Goal: Transaction & Acquisition: Purchase product/service

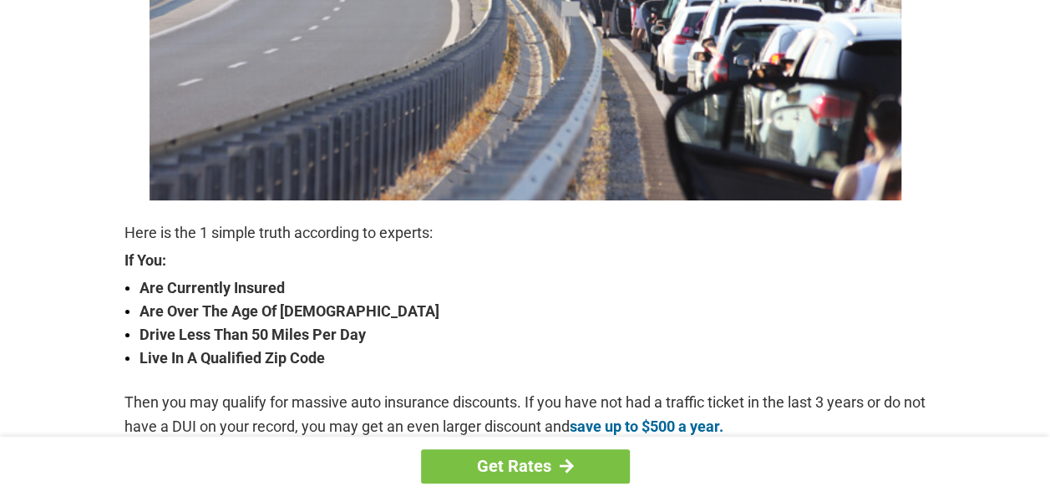
scroll to position [409, 0]
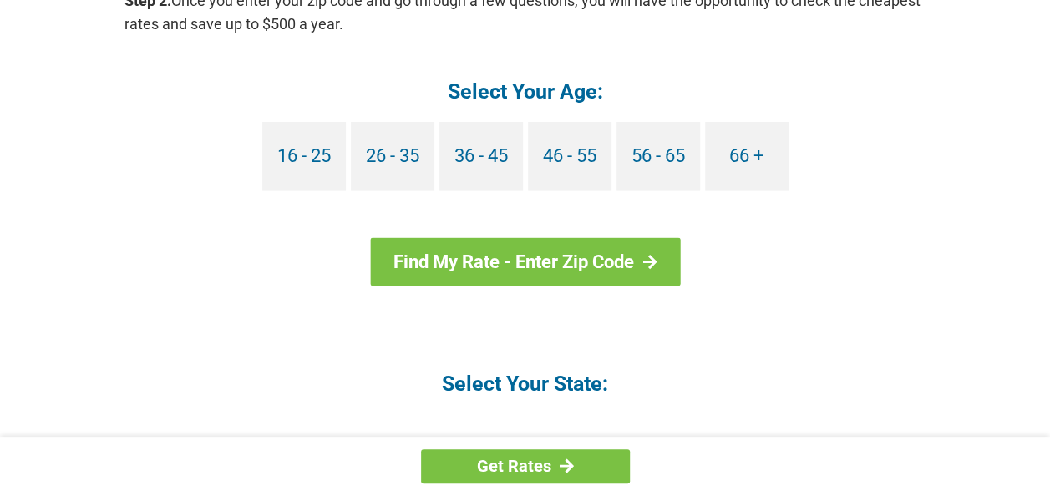
scroll to position [1648, 0]
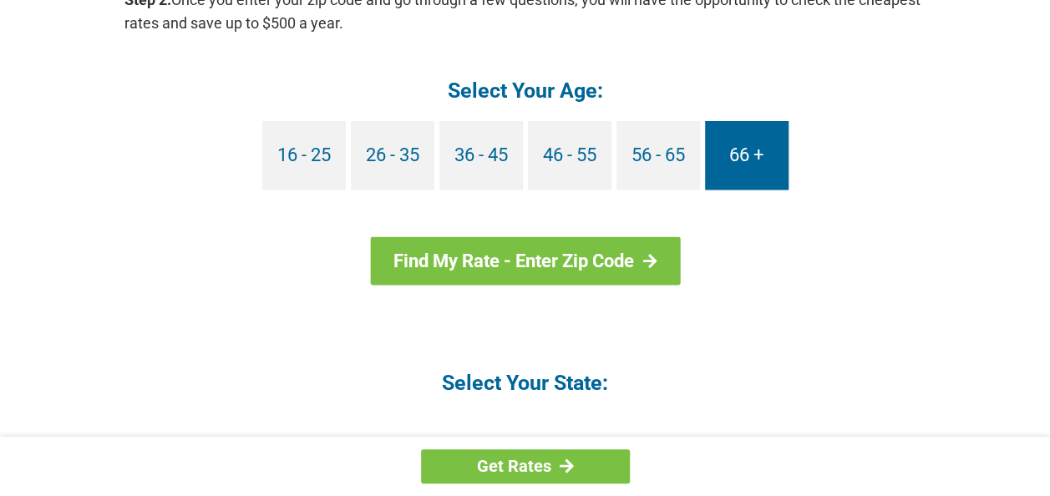
click at [752, 156] on link "66 +" at bounding box center [747, 155] width 84 height 69
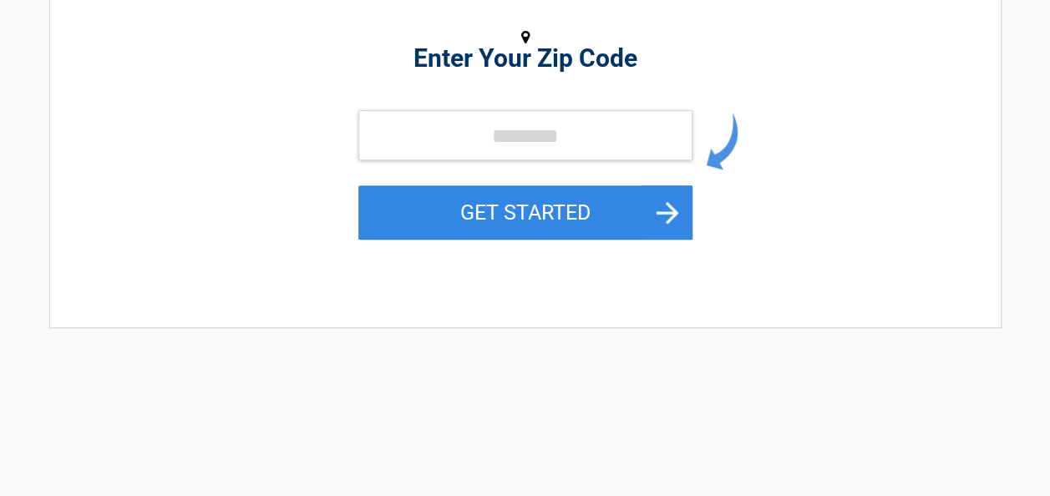
scroll to position [272, 0]
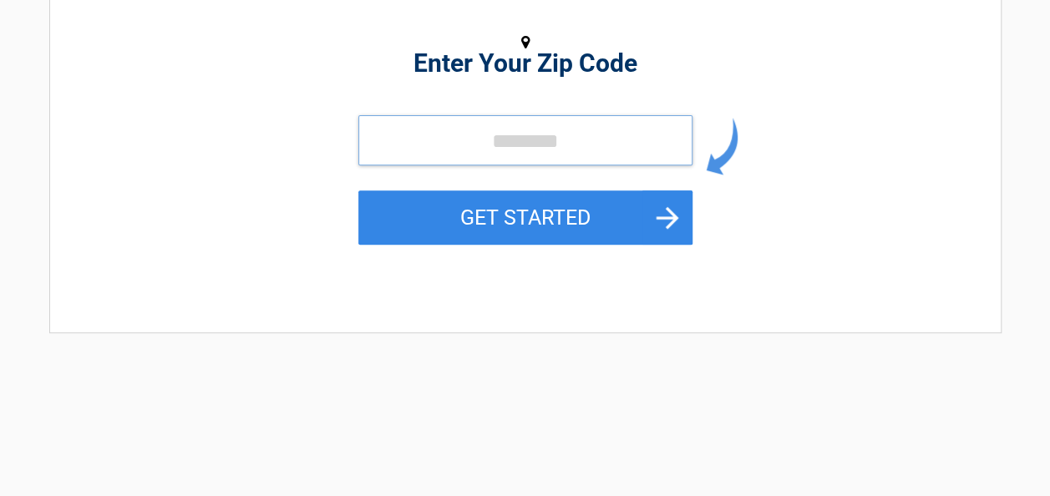
click at [615, 145] on input "tel" at bounding box center [525, 140] width 334 height 50
type input "*****"
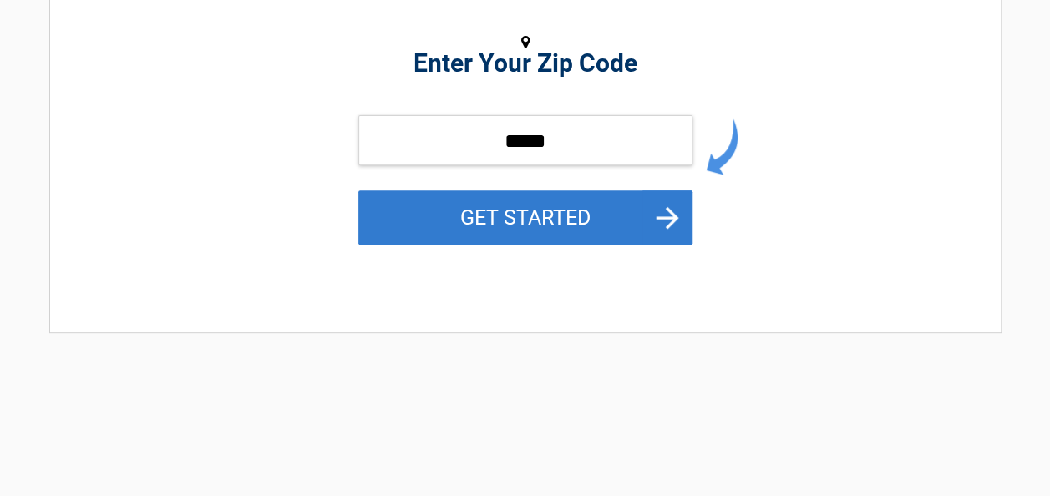
click at [618, 223] on button "GET STARTED" at bounding box center [525, 218] width 334 height 54
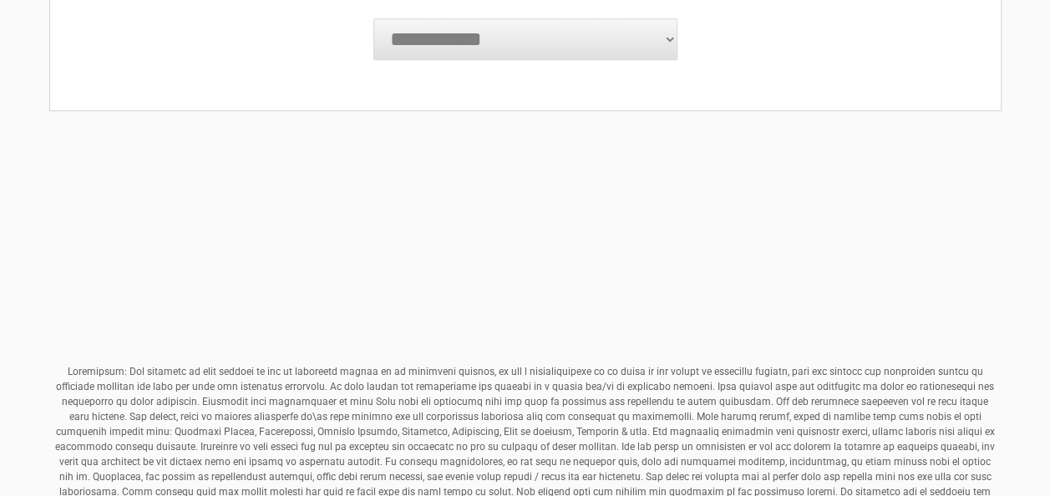
scroll to position [759, 0]
